Goal: Connect with others: Participate in discussion

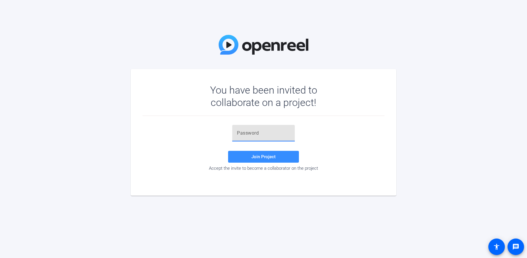
click at [240, 130] on input "text" at bounding box center [263, 133] width 53 height 7
paste input "iMNcLp"
type input "iMNcLp"
click at [258, 155] on span "Join Project" at bounding box center [263, 156] width 24 height 5
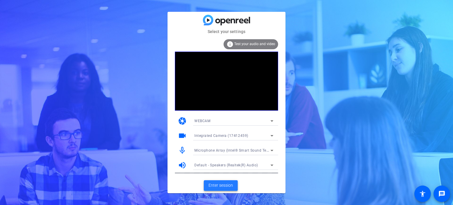
click at [216, 184] on span "Enter session" at bounding box center [221, 185] width 24 height 6
